Goal: Navigation & Orientation: Go to known website

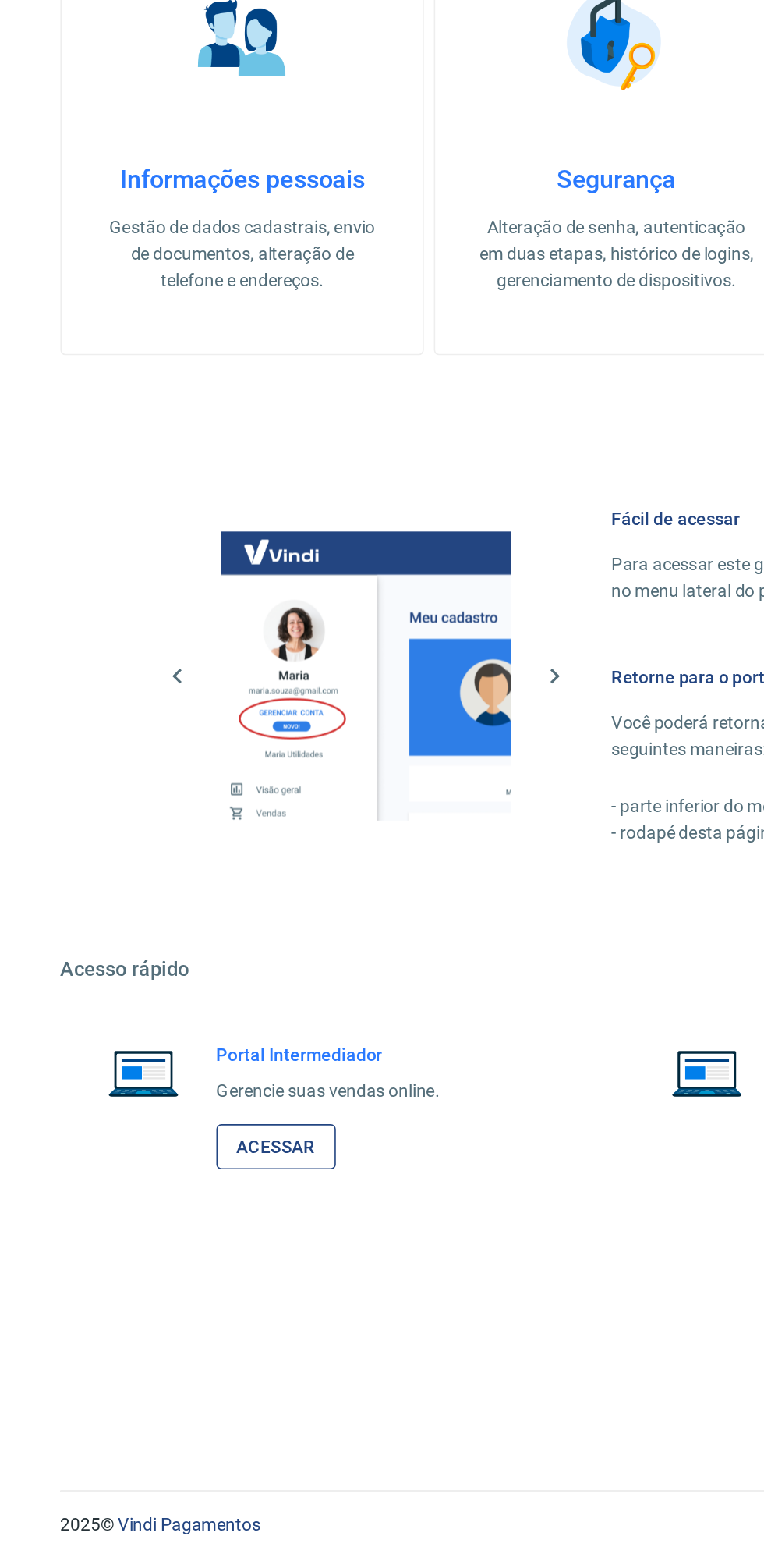
click at [196, 1313] on link "Acessar" at bounding box center [171, 1307] width 74 height 29
